Goal: Task Accomplishment & Management: Manage account settings

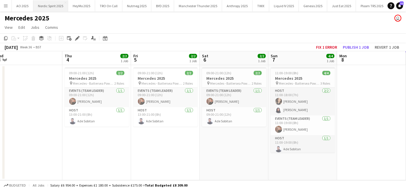
click at [51, 5] on button "Nordic Spirit 2025 Close" at bounding box center [50, 5] width 35 height 11
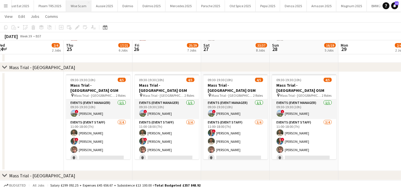
scroll to position [0, 372]
click at [288, 5] on button "Magnum 2025 Close" at bounding box center [303, 5] width 30 height 11
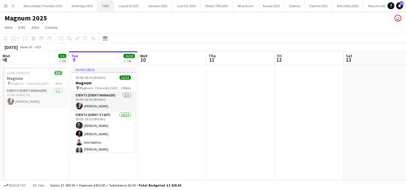
scroll to position [0, 156]
click at [332, 1] on button "Mercedes 2025 Close" at bounding box center [347, 5] width 31 height 11
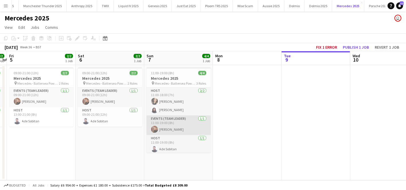
scroll to position [1, 0]
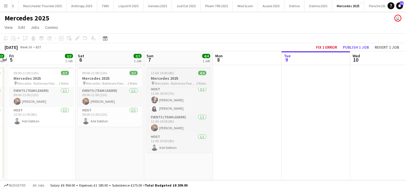
click at [167, 76] on h3 "Mercedes 2025" at bounding box center [179, 78] width 64 height 5
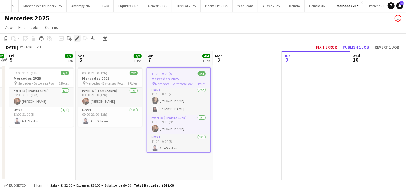
click at [74, 38] on div "Edit" at bounding box center [77, 38] width 7 height 7
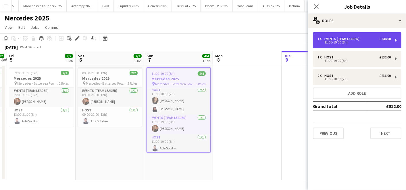
click at [375, 33] on div "1 x Events (Team Leader) £144.00 11:00-19:00 (8h)" at bounding box center [357, 40] width 89 height 16
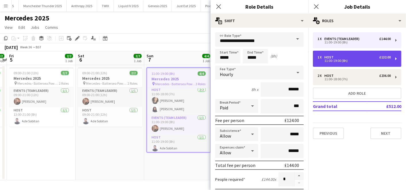
click at [370, 60] on div "11:00-19:00 (8h)" at bounding box center [354, 60] width 73 height 3
type input "****"
type input "******"
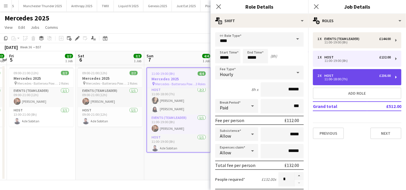
click at [358, 71] on div "2 x Host £236.00 11:00-18:00 (7h)" at bounding box center [357, 77] width 89 height 16
type input "*****"
type input "*"
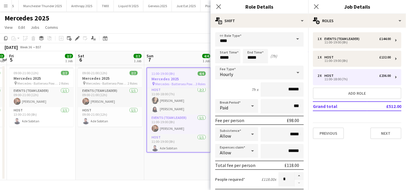
click at [103, 144] on app-date-cell "09:00-21:00 (12h) 2/2 Mercedes 2025 pin Mercedes - Battersea Power Station 2 Ro…" at bounding box center [110, 122] width 69 height 115
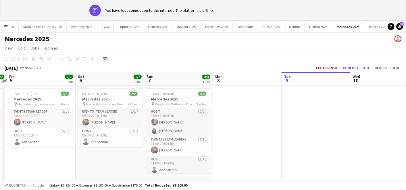
click at [5, 29] on div "Menu Boards Boards Boards All jobs Status Workforce Workforce My Workforce Recr…" at bounding box center [203, 105] width 406 height 210
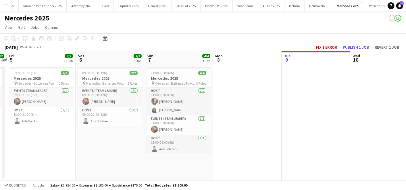
click at [6, 5] on app-icon "Menu" at bounding box center [5, 5] width 5 height 5
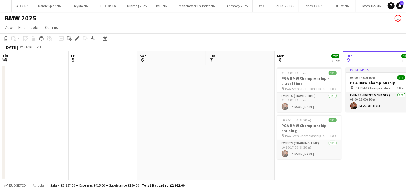
scroll to position [0, 230]
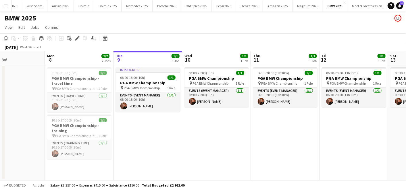
click at [199, 132] on app-date-cell "07:00-20:00 (13h) 1/1 PGA BMW Championship pin PGA BMW Championship 1 Role Even…" at bounding box center [216, 122] width 69 height 115
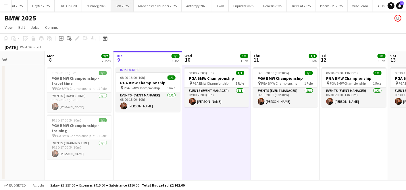
scroll to position [0, 41]
click at [266, 3] on button "Genesis 2025 Close" at bounding box center [272, 5] width 28 height 11
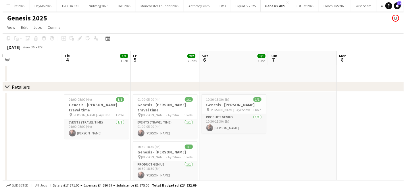
scroll to position [0, 147]
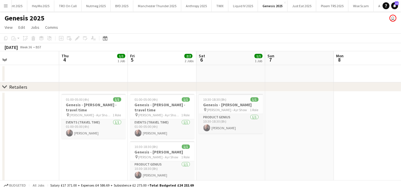
click at [2, 7] on button "Menu" at bounding box center [5, 5] width 11 height 11
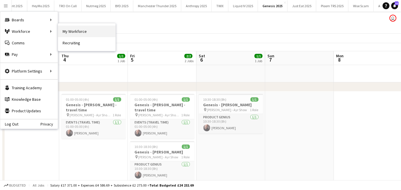
click at [70, 30] on link "My Workforce" at bounding box center [86, 31] width 57 height 11
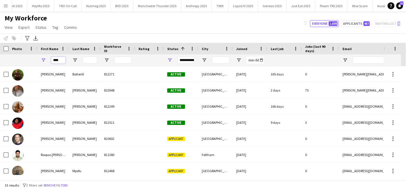
drag, startPoint x: 61, startPoint y: 60, endPoint x: 33, endPoint y: 57, distance: 28.2
click at [33, 57] on div "****" at bounding box center [311, 59] width 623 height 11
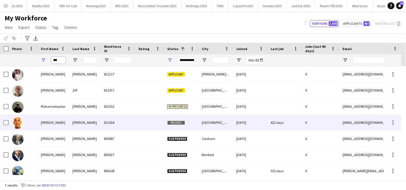
type input "***"
click at [49, 128] on div "[PERSON_NAME]" at bounding box center [53, 122] width 32 height 16
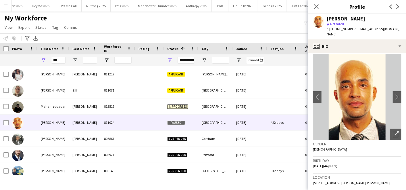
scroll to position [3, 0]
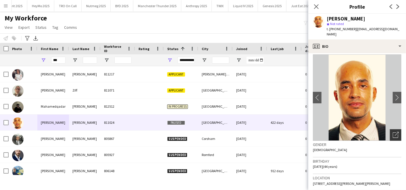
click at [393, 132] on icon "Open photos pop-in" at bounding box center [396, 135] width 6 height 6
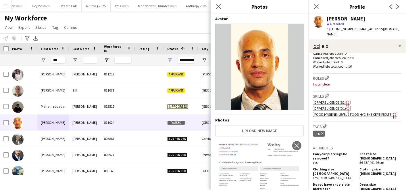
scroll to position [293, 0]
